Goal: Information Seeking & Learning: Understand process/instructions

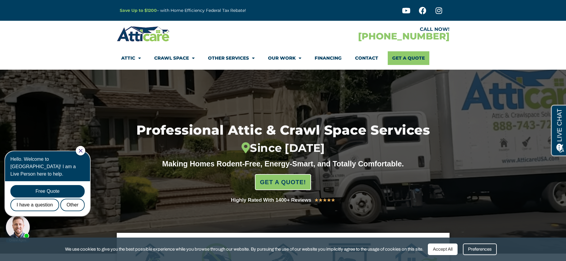
click at [263, 30] on div at bounding box center [200, 33] width 166 height 17
click at [332, 60] on link "Financing" at bounding box center [327, 58] width 27 height 14
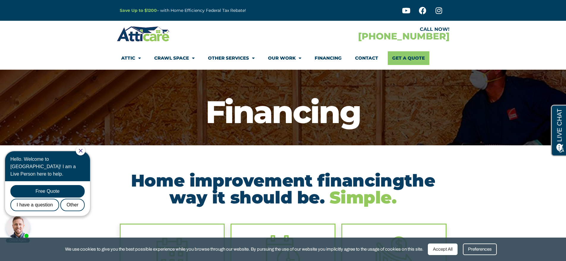
scroll to position [125, 0]
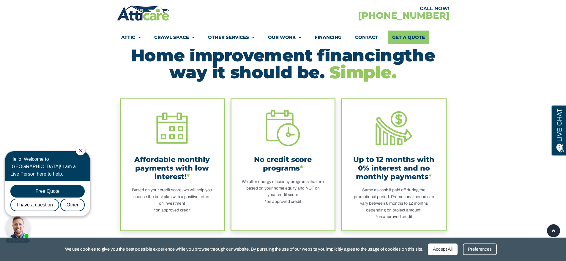
click at [504, 125] on section "Affordable monthly payments with low interest! * Based on your credit score, we…" at bounding box center [283, 177] width 566 height 163
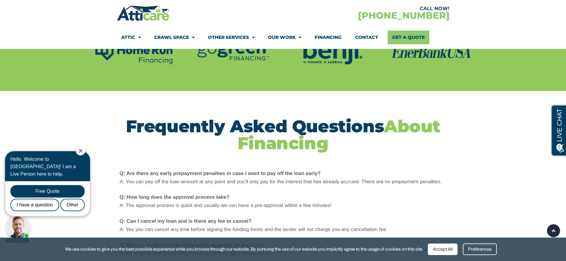
scroll to position [397, 0]
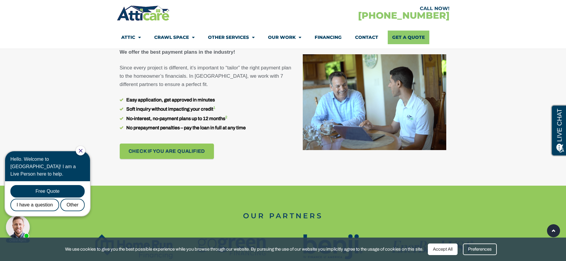
click at [493, 118] on div at bounding box center [283, 115] width 566 height 141
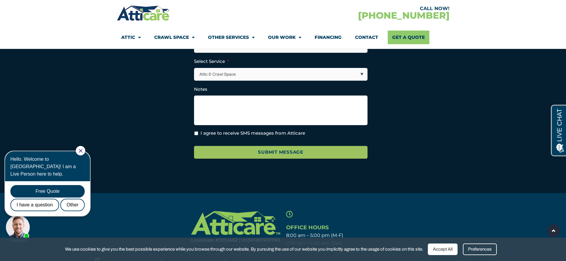
scroll to position [1173, 0]
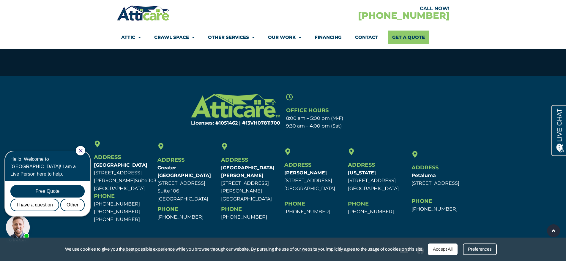
click at [458, 115] on section "Licenses: #1051462 | #13VH078117​00 Office Hours 8:00 am – 5:00 pm (M-F) 9:30 a…" at bounding box center [283, 112] width 566 height 42
click at [485, 108] on section "Licenses: #1051462 | #13VH078117​00 Office Hours 8:00 am – 5:00 pm (M-F) 9:30 a…" at bounding box center [283, 112] width 566 height 42
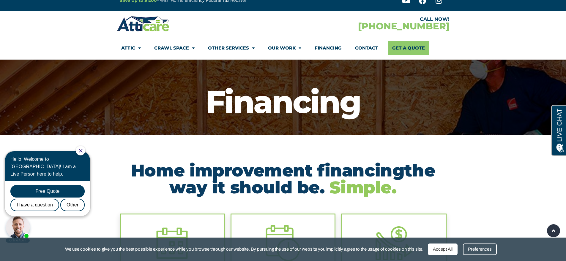
scroll to position [0, 0]
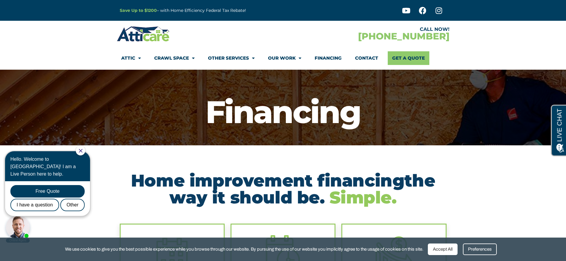
click at [498, 51] on section "CALL NOW! 1-866-662-6745 Attic Attic Cleaning Rodent Proofing Air Sealing Insul…" at bounding box center [283, 45] width 566 height 49
